Goal: Information Seeking & Learning: Find specific fact

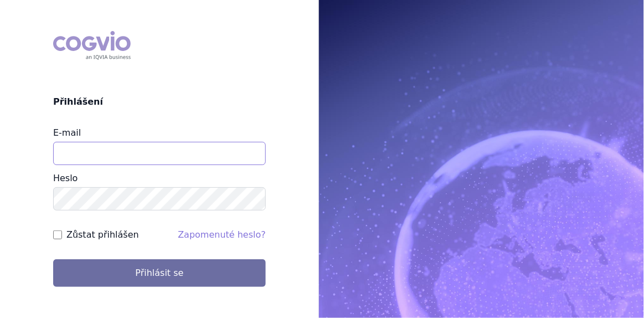
type input "[EMAIL_ADDRESS][DOMAIN_NAME]"
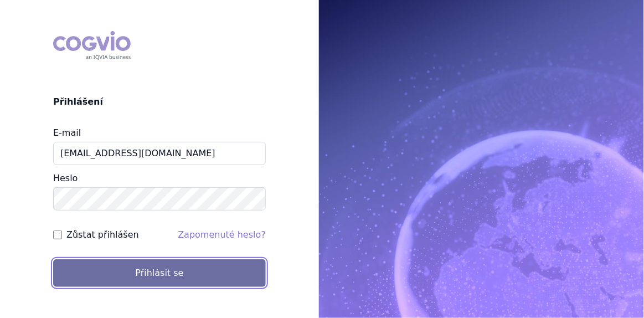
click at [116, 267] on button "Přihlásit se" at bounding box center [159, 273] width 213 height 28
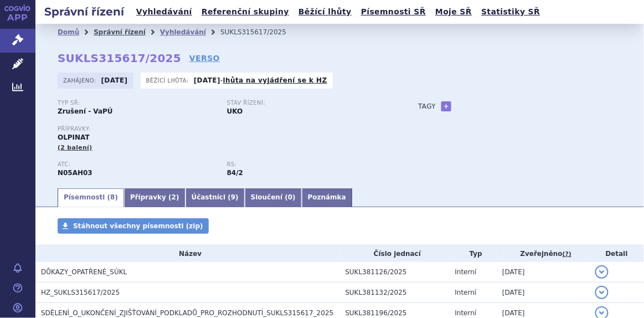
click at [107, 34] on link "Správní řízení" at bounding box center [120, 32] width 52 height 8
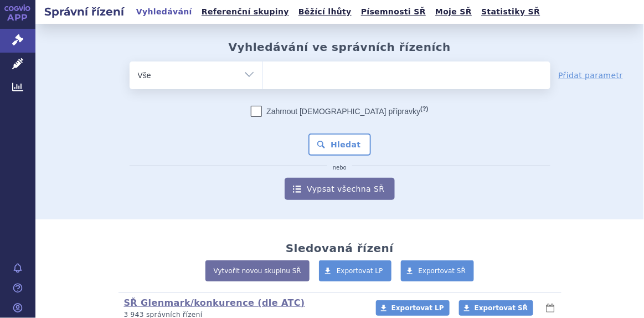
click at [298, 82] on ul at bounding box center [406, 72] width 287 height 23
click at [263, 82] on select at bounding box center [262, 75] width 1 height 28
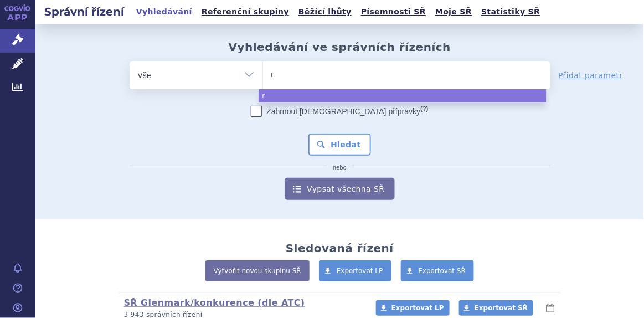
type input "ri"
type input "riv"
type input "rivar"
type input "rivaro"
type input "rivarox"
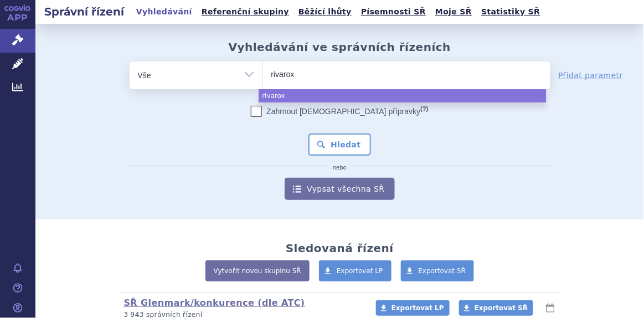
type input "rivaroxa"
type input "rivaroxab"
type input "rivaroxaba"
type input "rivaroxaban"
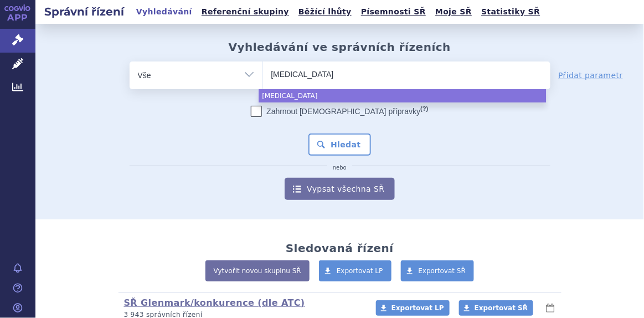
type input "rivaroxaban g"
type input "rivaroxaban gl"
type input "rivaroxaban gle"
type input "rivaroxaban glen"
type input "rivaroxaban glenma"
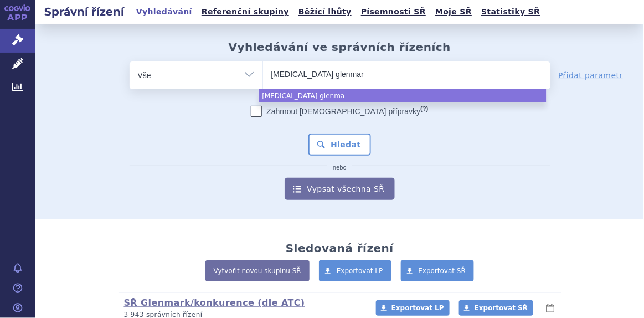
type input "rivaroxaban glenmark"
select select "rivaroxaban glenmark"
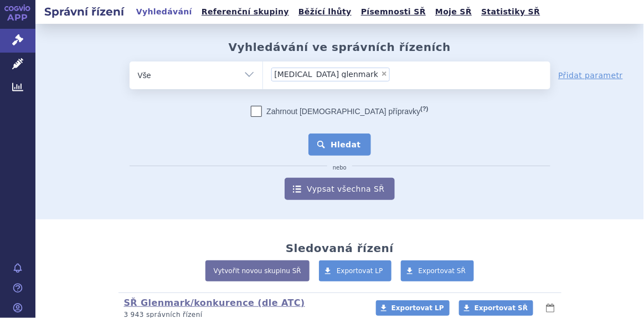
click at [333, 137] on button "Hledat" at bounding box center [339, 144] width 63 height 22
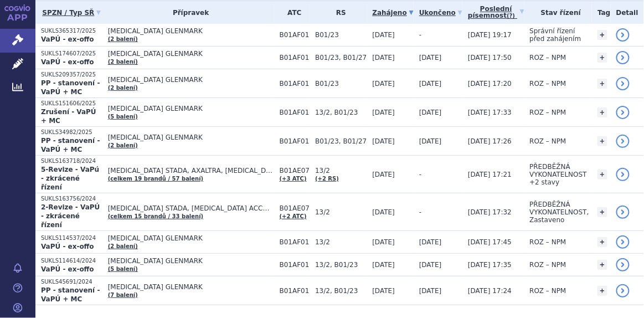
scroll to position [182, 0]
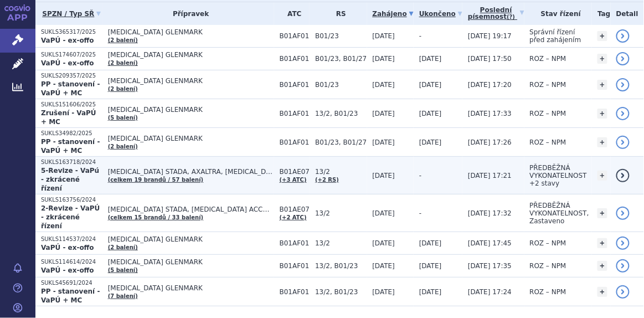
click at [222, 168] on span "APIXABAN STADA, AXALTRA, DABIGATRAN ETEXILATE ACCORD…" at bounding box center [191, 172] width 166 height 8
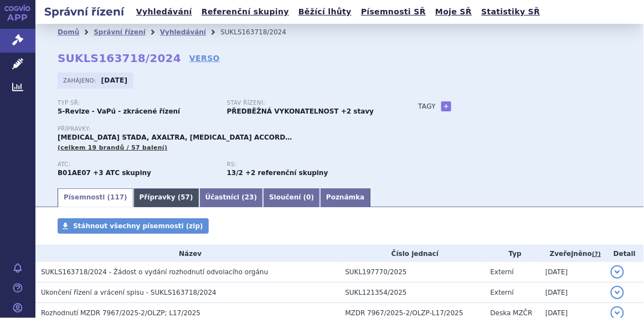
click at [148, 207] on link "Přípravky ( 57 )" at bounding box center [166, 197] width 66 height 19
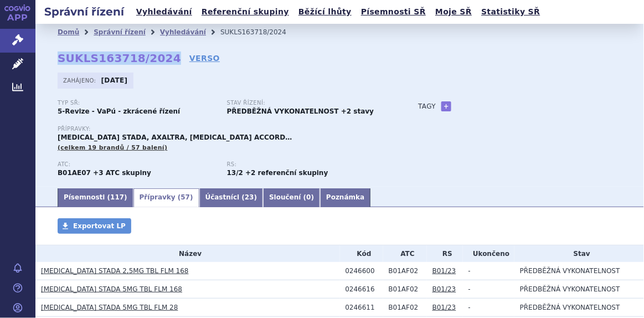
drag, startPoint x: 159, startPoint y: 55, endPoint x: 59, endPoint y: 60, distance: 100.4
click at [59, 60] on strong "SUKLS163718/2024" at bounding box center [119, 58] width 123 height 13
click at [228, 109] on strong "PŘEDBĚŽNÁ VYKONATELNOST +2 stavy" at bounding box center [300, 111] width 147 height 8
click at [130, 57] on strong "SUKLS163718/2024" at bounding box center [119, 58] width 123 height 13
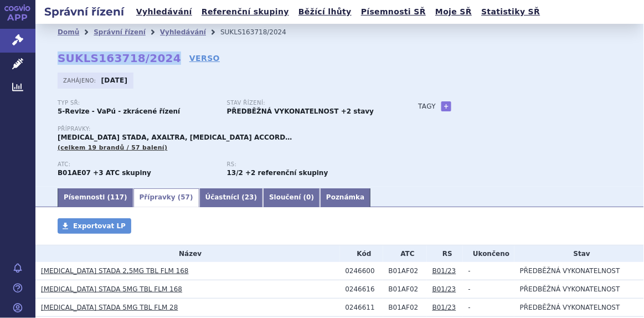
drag, startPoint x: 160, startPoint y: 59, endPoint x: 59, endPoint y: 54, distance: 101.5
click at [59, 54] on strong "SUKLS163718/2024" at bounding box center [119, 58] width 123 height 13
copy strong "SUKLS163718/2024"
